Goal: Communication & Community: Ask a question

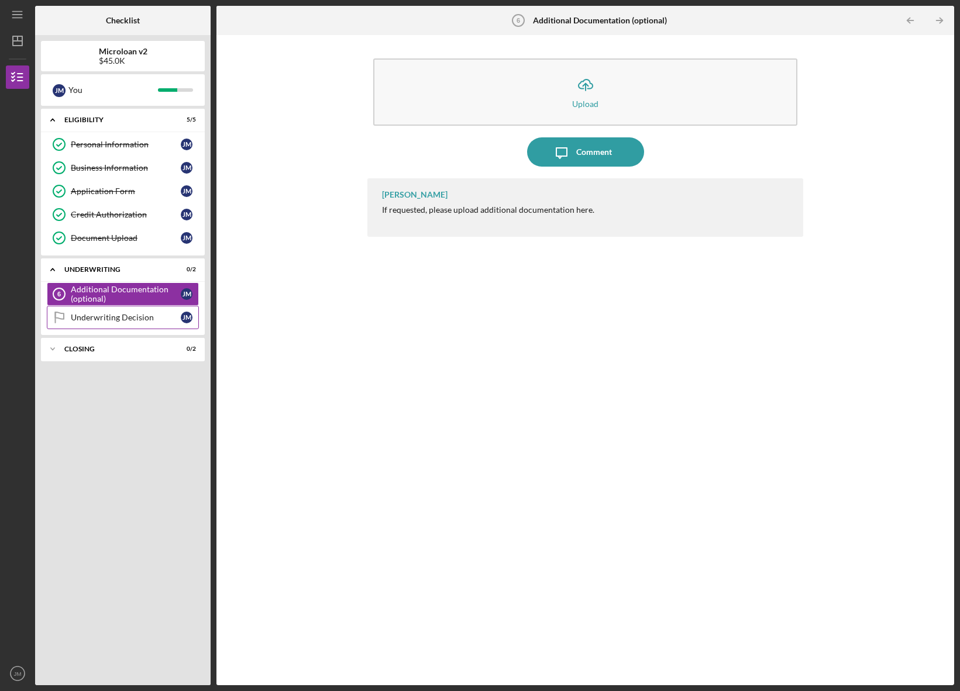
click at [86, 319] on div "Underwriting Decision" at bounding box center [126, 317] width 110 height 9
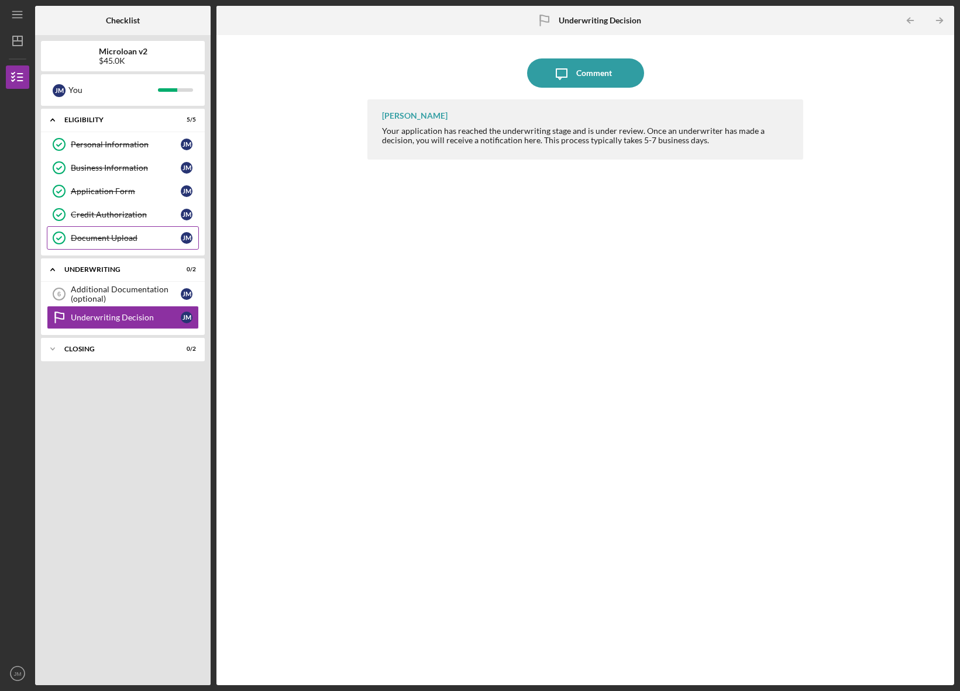
click at [109, 240] on div "Document Upload" at bounding box center [126, 237] width 110 height 9
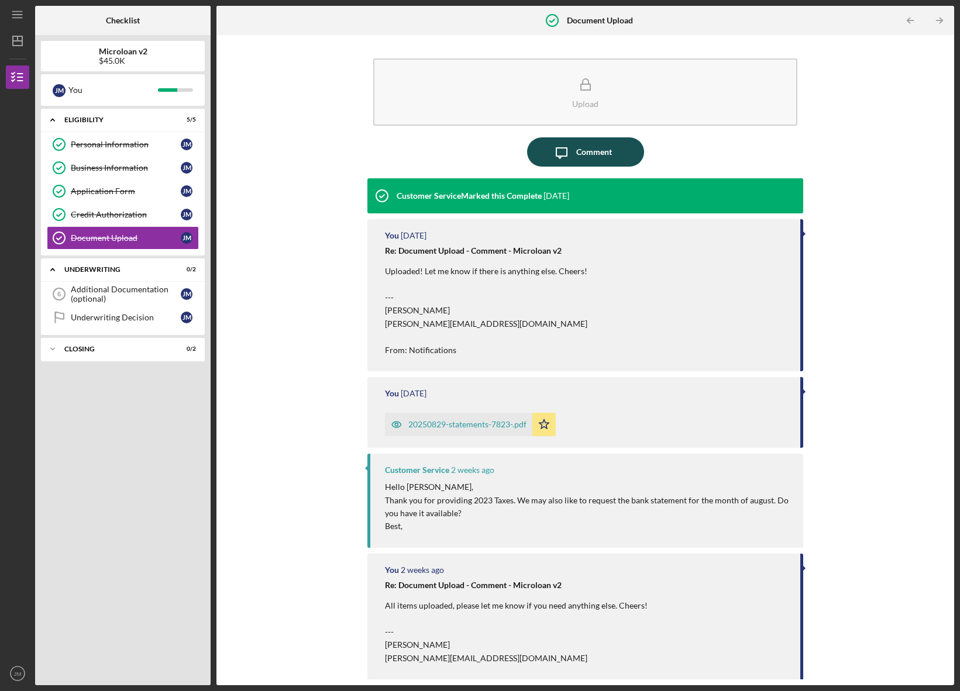
click at [576, 153] on div "Comment" at bounding box center [594, 151] width 36 height 29
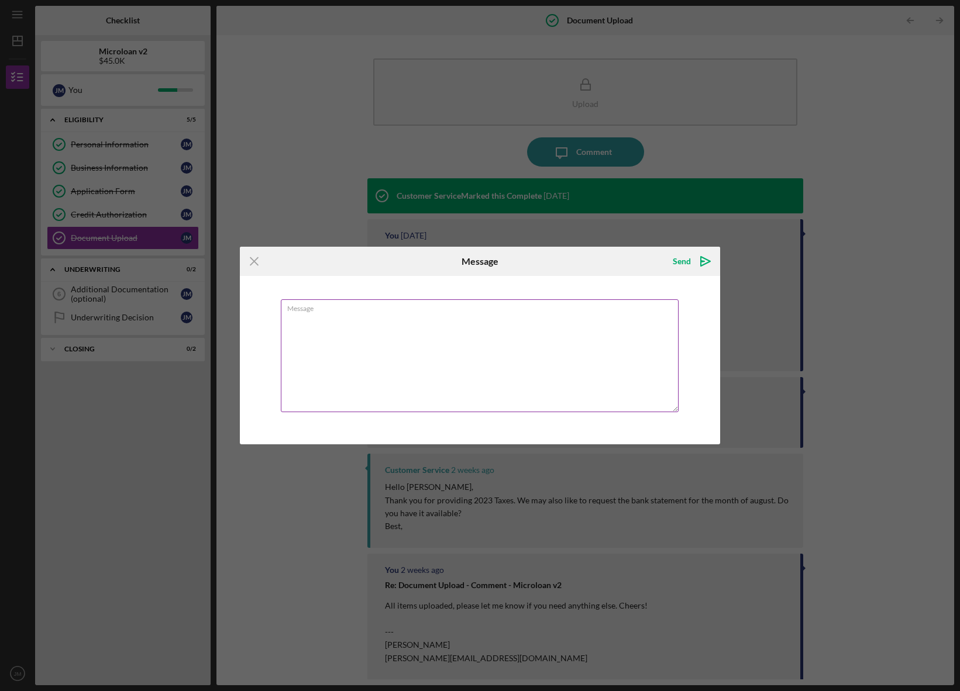
click at [504, 357] on textarea "Message" at bounding box center [480, 355] width 398 height 113
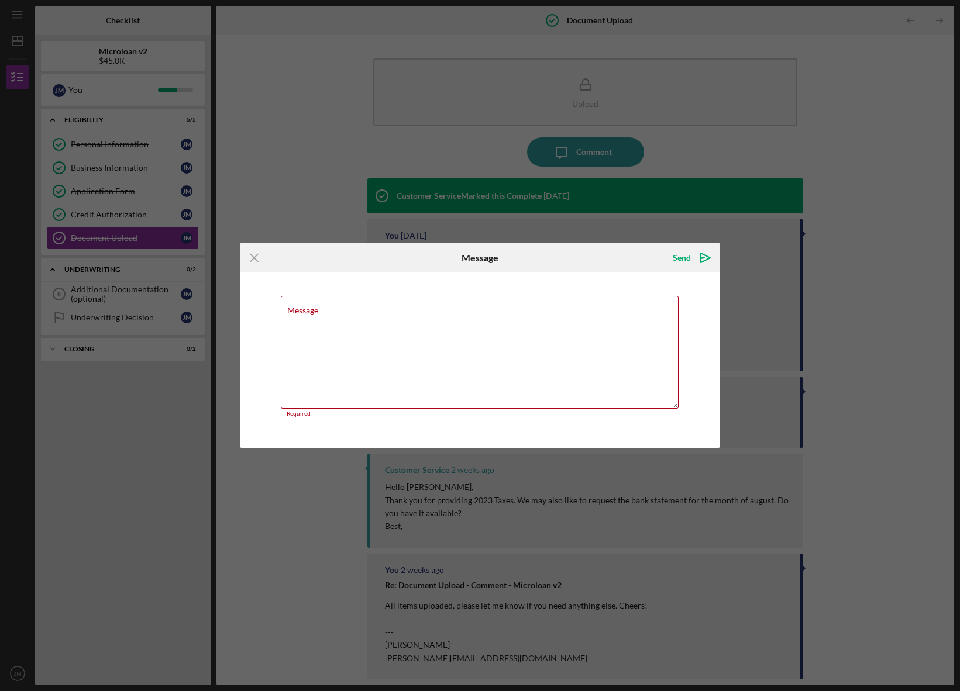
drag, startPoint x: 255, startPoint y: 260, endPoint x: 235, endPoint y: 265, distance: 21.1
click at [255, 260] on icon "Icon/Menu Close" at bounding box center [254, 257] width 29 height 29
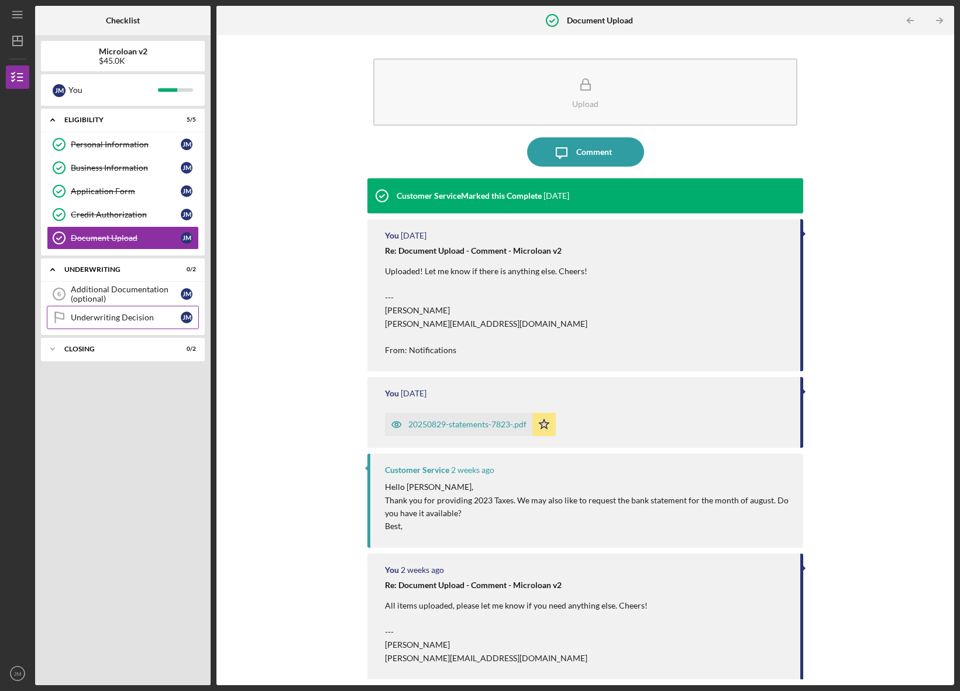
click at [146, 319] on div "Underwriting Decision" at bounding box center [126, 317] width 110 height 9
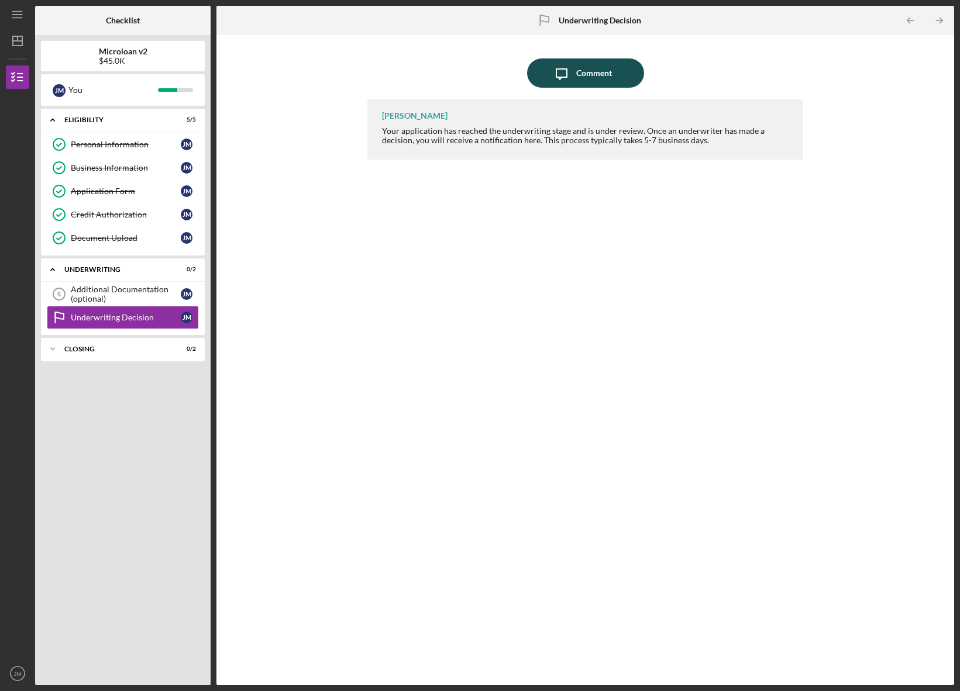
click at [575, 78] on icon "Icon/Message" at bounding box center [561, 72] width 29 height 29
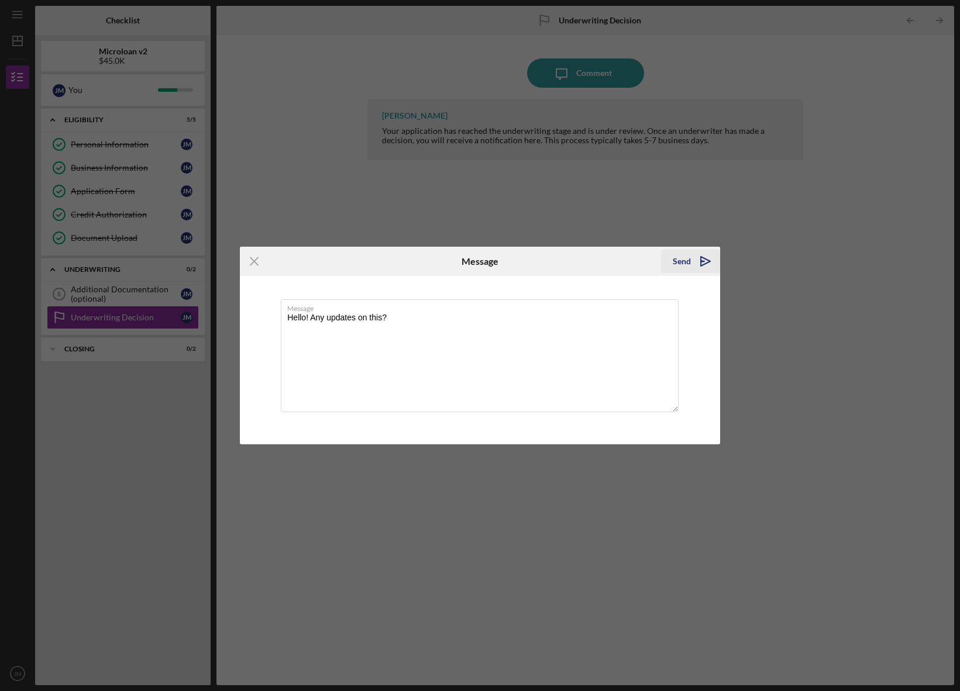
type textarea "Hello! Any updates on this?"
click at [700, 262] on icon "Icon/icon-invite-send" at bounding box center [705, 261] width 29 height 29
